Goal: Task Accomplishment & Management: Understand process/instructions

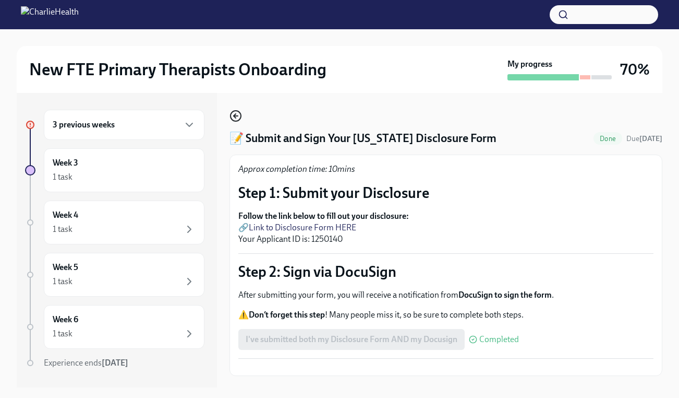
click at [236, 116] on icon "button" at bounding box center [236, 116] width 4 height 0
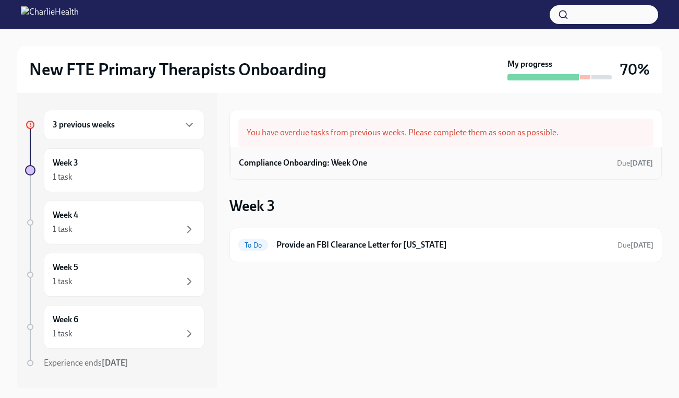
click at [314, 165] on h6 "Compliance Onboarding: Week One" at bounding box center [303, 162] width 128 height 11
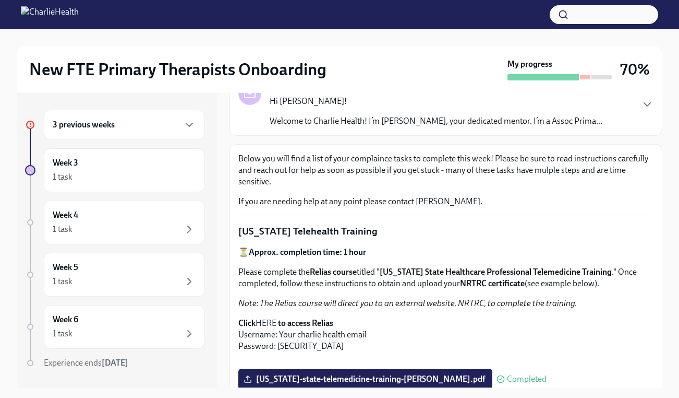
scroll to position [51, 0]
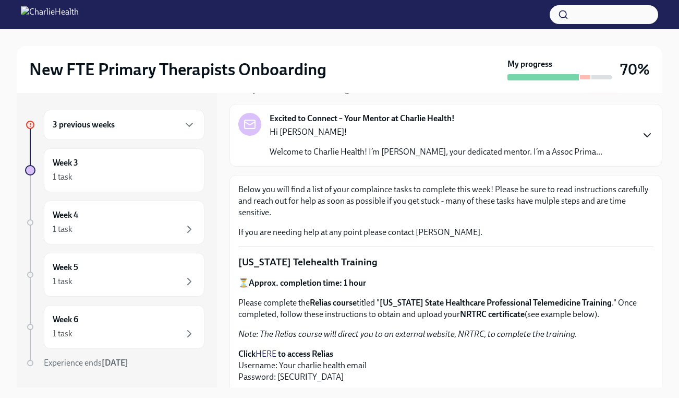
click at [641, 134] on icon "button" at bounding box center [647, 135] width 13 height 13
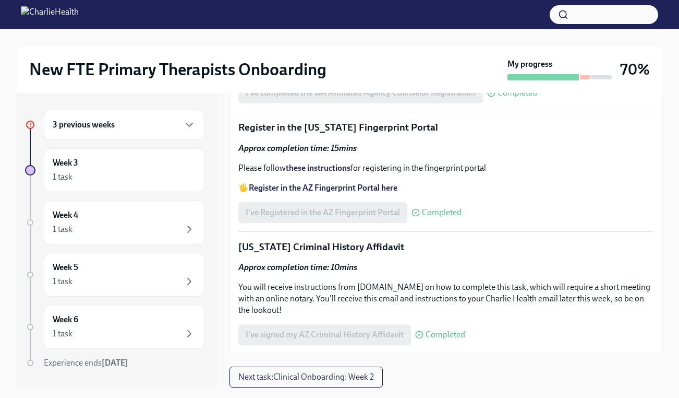
scroll to position [1588, 0]
click at [352, 382] on button "Next task : Clinical Onboarding: Week 2" at bounding box center [306, 376] width 153 height 21
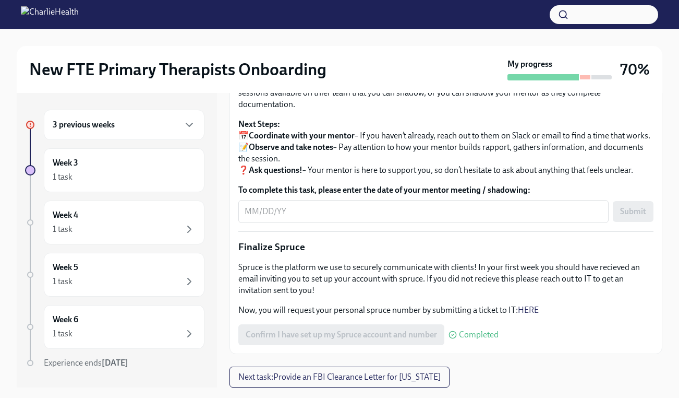
scroll to position [1205, 0]
click at [426, 379] on span "Next task : Provide an FBI Clearance Letter for [US_STATE]" at bounding box center [339, 376] width 202 height 10
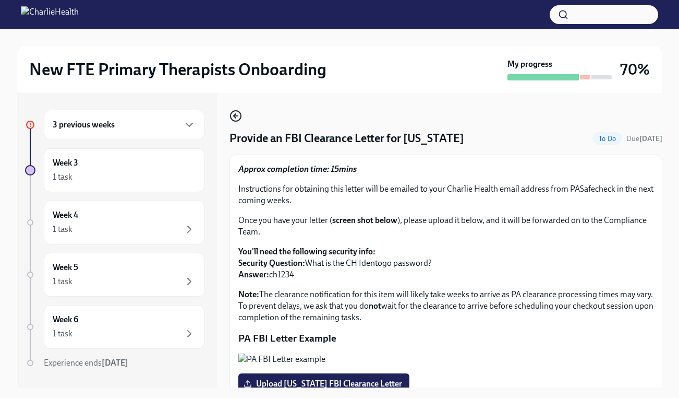
click at [235, 116] on icon "button" at bounding box center [236, 116] width 4 height 0
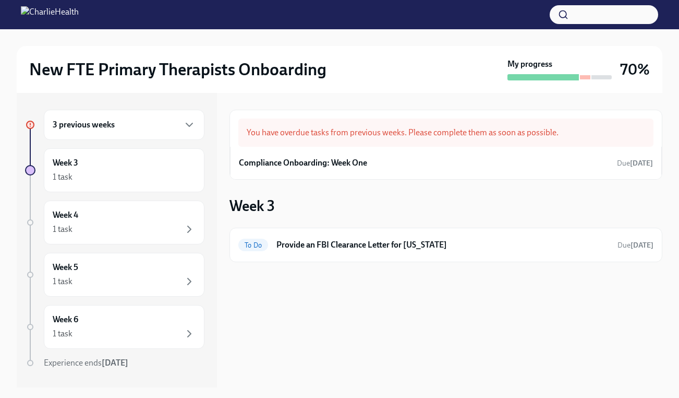
click at [118, 134] on div "3 previous weeks" at bounding box center [124, 125] width 161 height 30
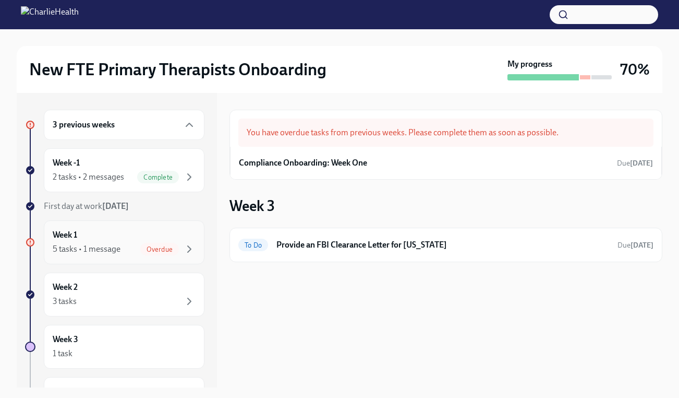
click at [110, 245] on div "5 tasks • 1 message" at bounding box center [87, 248] width 68 height 11
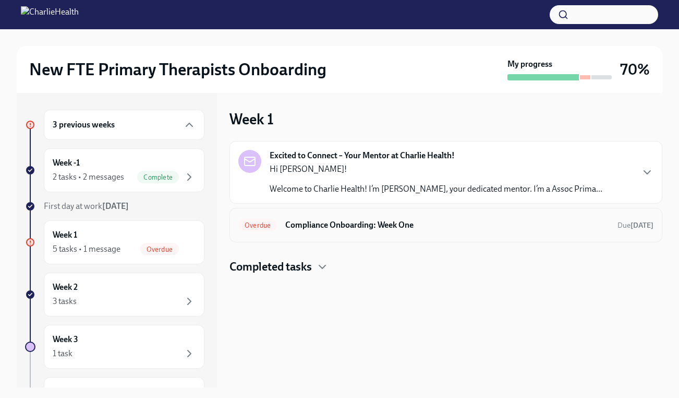
click at [351, 226] on h6 "Compliance Onboarding: Week One" at bounding box center [447, 224] width 324 height 11
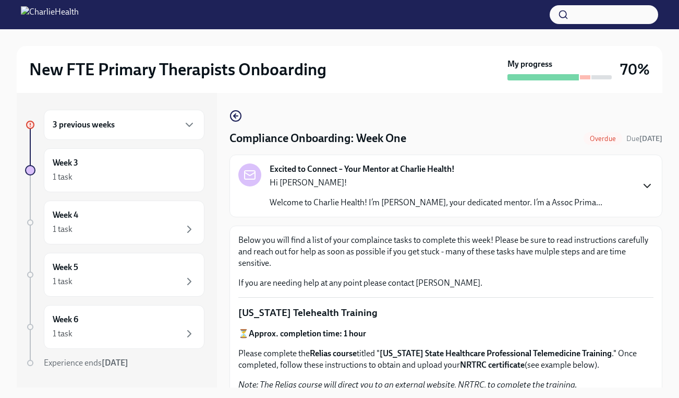
click at [644, 187] on icon "button" at bounding box center [647, 185] width 6 height 3
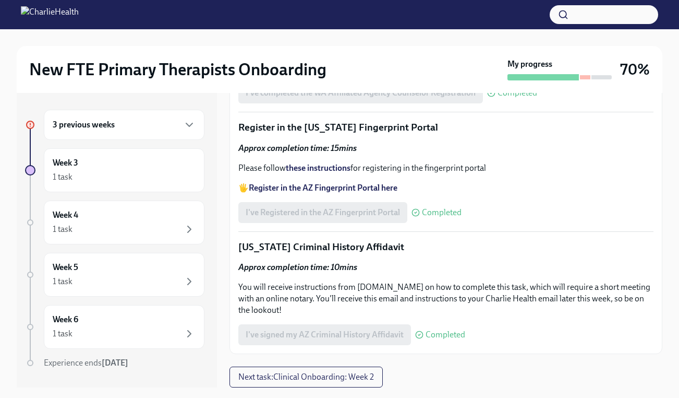
scroll to position [1588, 0]
click at [183, 123] on icon "button" at bounding box center [189, 124] width 13 height 13
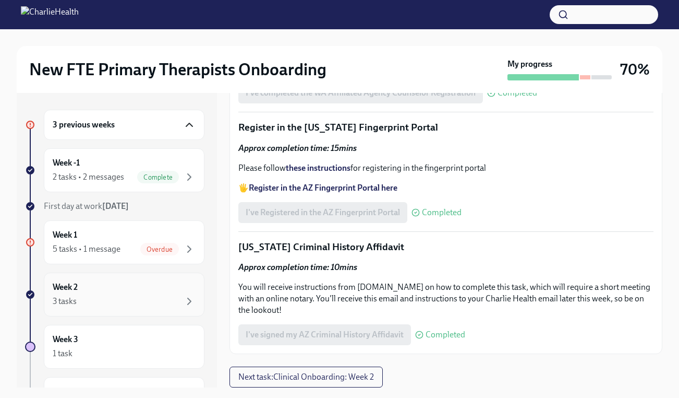
click at [106, 291] on div "Week 2 3 tasks" at bounding box center [124, 294] width 143 height 26
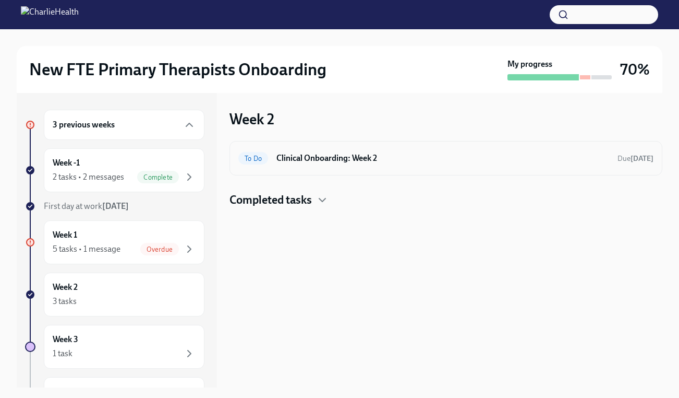
click at [352, 159] on h6 "Clinical Onboarding: Week 2" at bounding box center [443, 157] width 333 height 11
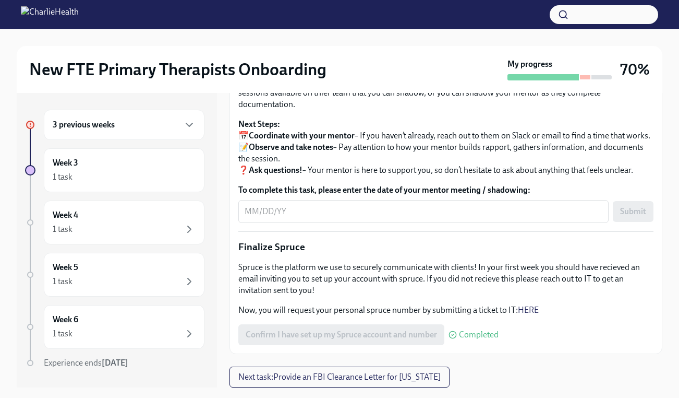
scroll to position [1137, 0]
